Goal: Information Seeking & Learning: Learn about a topic

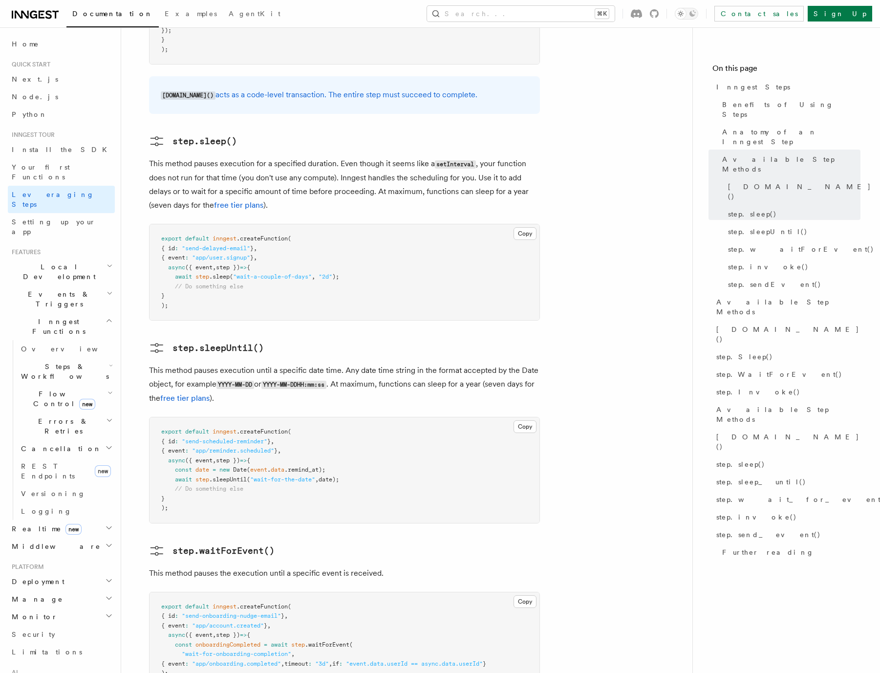
scroll to position [1128, 0]
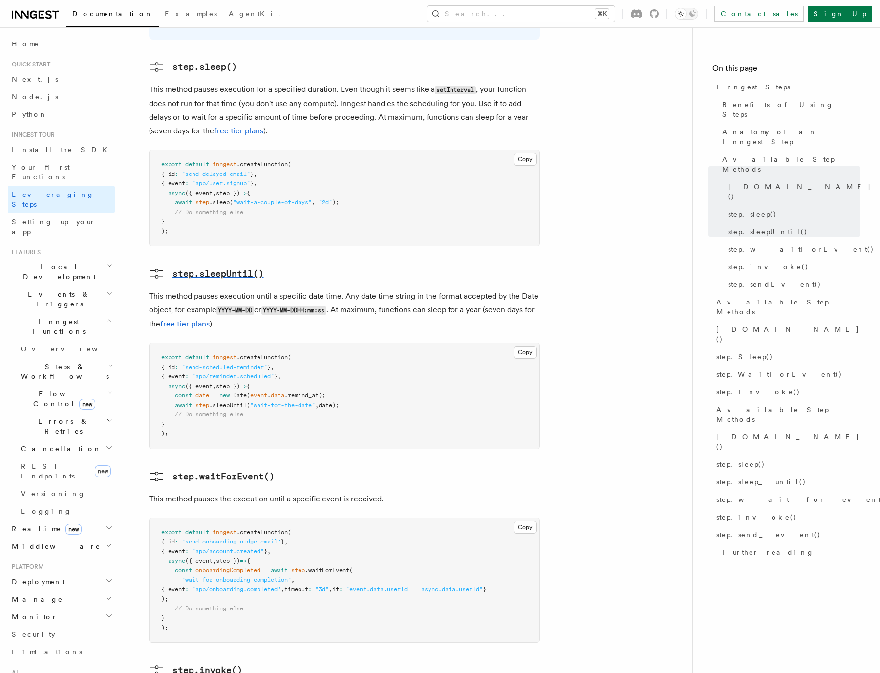
click at [216, 267] on pre "step.sleepUntil()" at bounding box center [217, 274] width 91 height 14
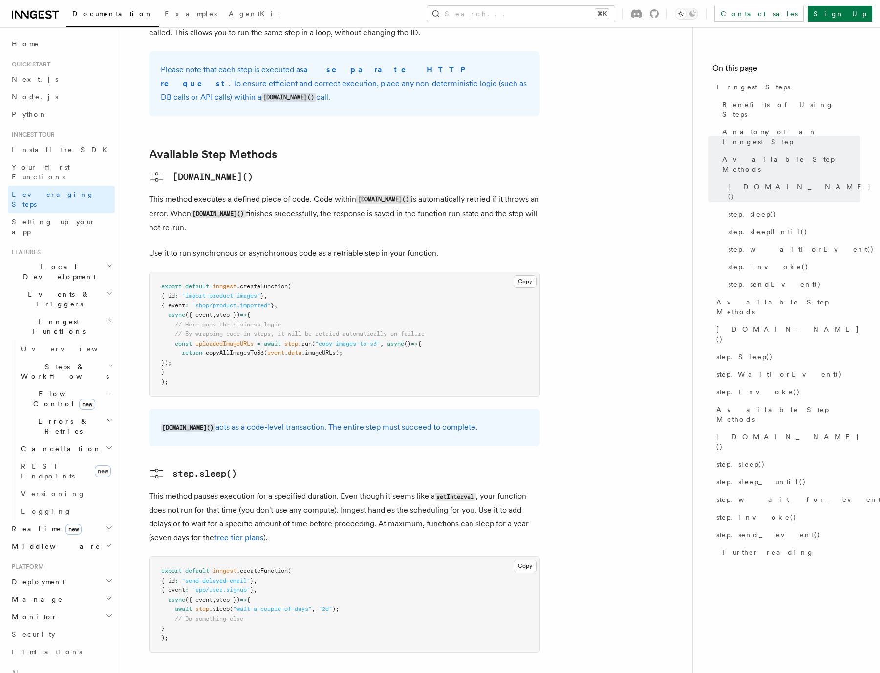
scroll to position [721, 0]
click at [137, 151] on icon at bounding box center [134, 156] width 10 height 10
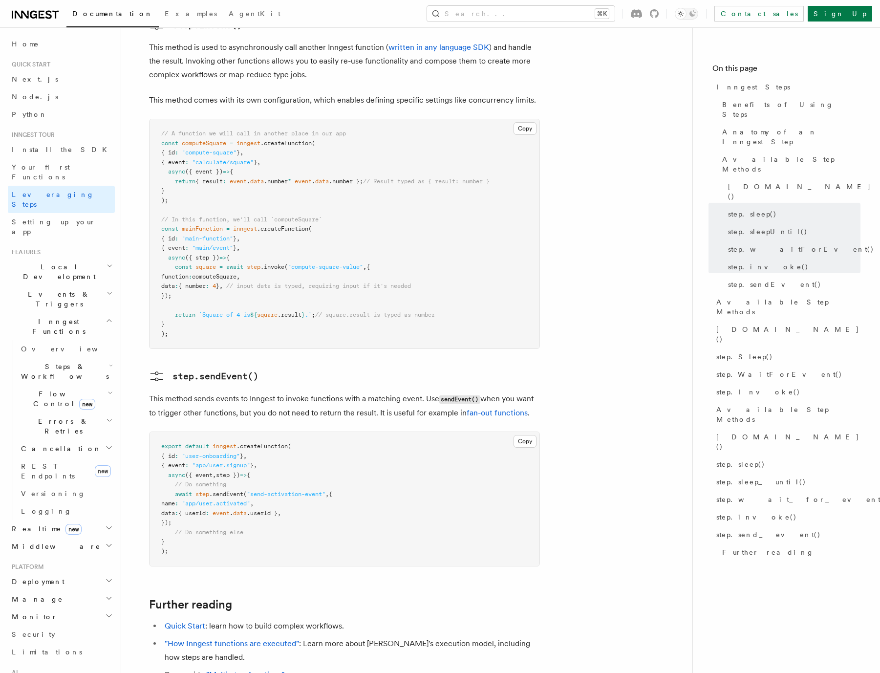
scroll to position [1905, 0]
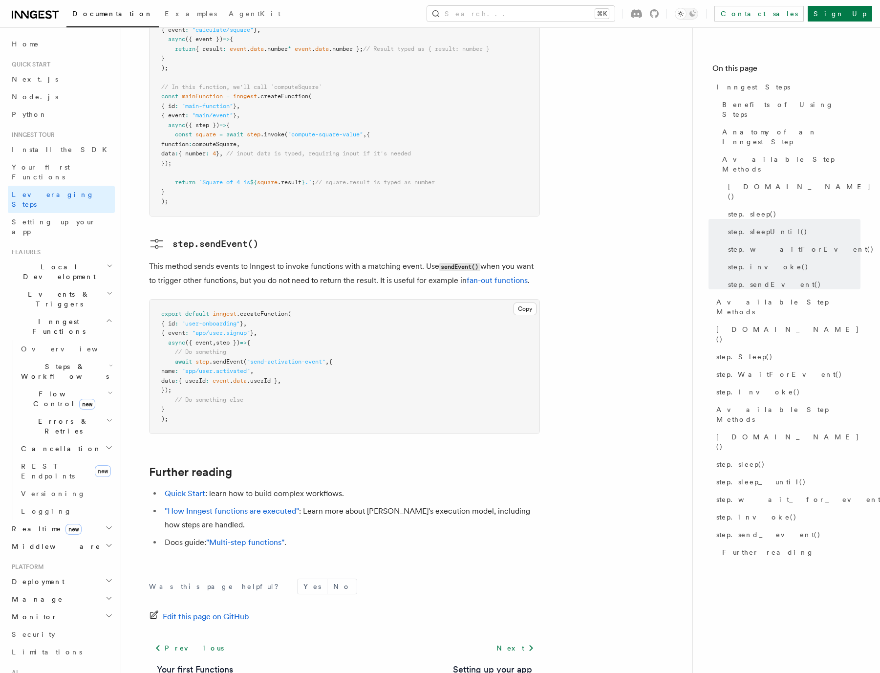
click at [50, 389] on span "Flow Control new" at bounding box center [62, 399] width 90 height 20
click at [43, 417] on span "Overview" at bounding box center [80, 421] width 101 height 8
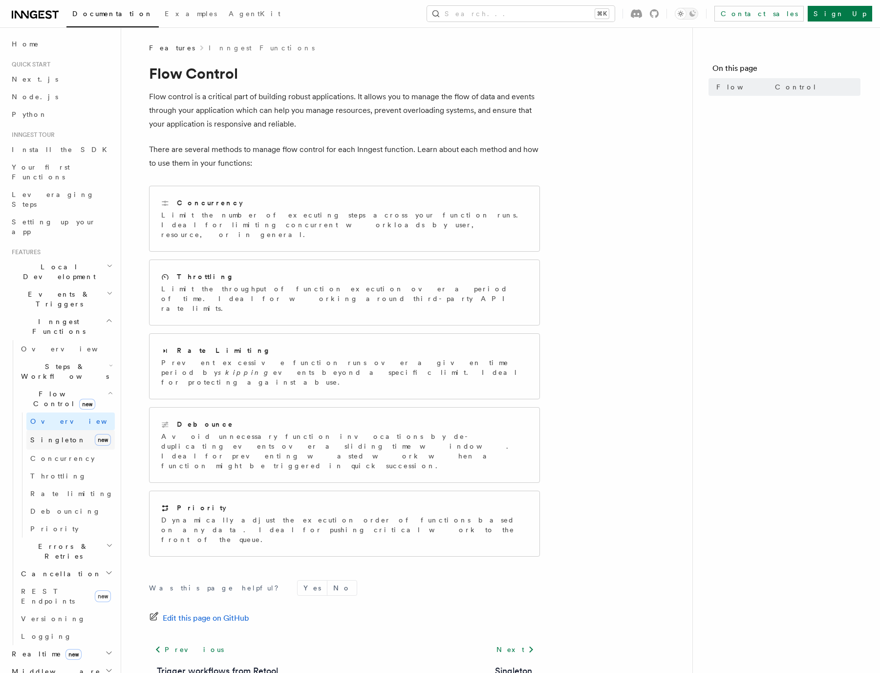
click at [61, 430] on link "Singleton new" at bounding box center [70, 440] width 88 height 20
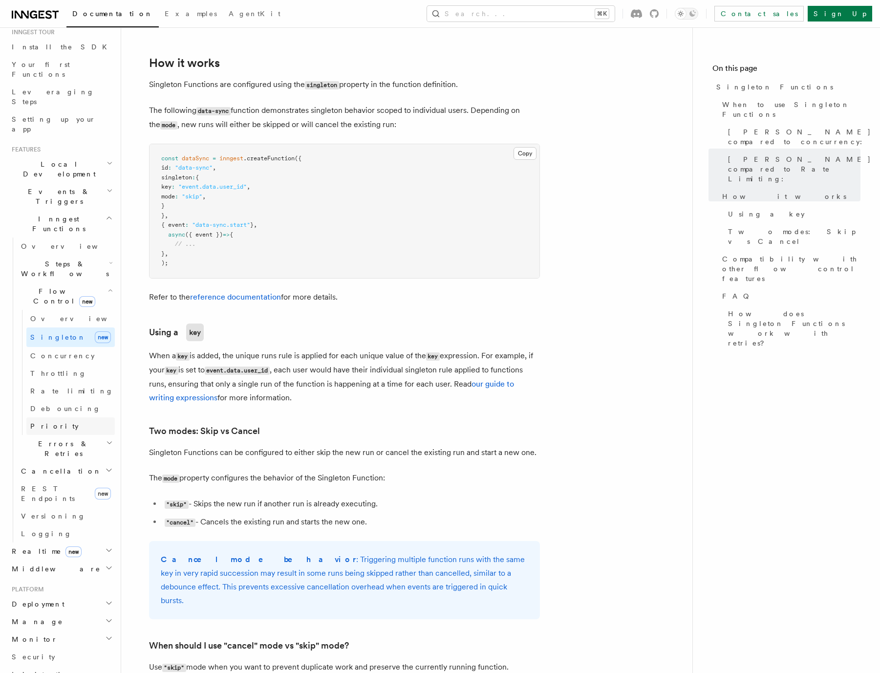
scroll to position [107, 0]
click at [46, 507] on span "Versioning" at bounding box center [53, 511] width 64 height 8
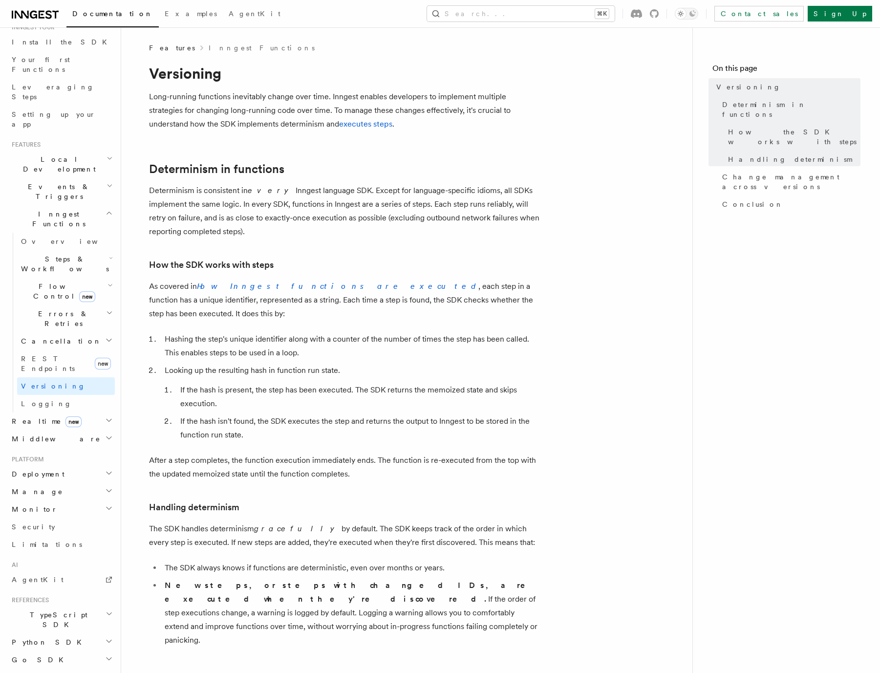
click at [564, 342] on article "Features Inngest Functions Versioning Long-running functions inevitably change …" at bounding box center [407, 663] width 540 height 1241
